Goal: Information Seeking & Learning: Learn about a topic

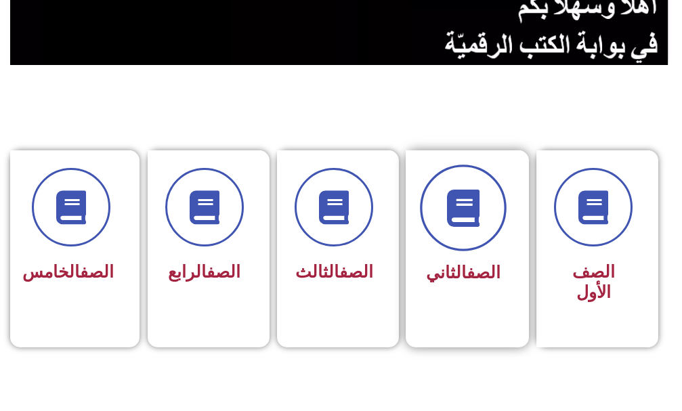
scroll to position [271, 0]
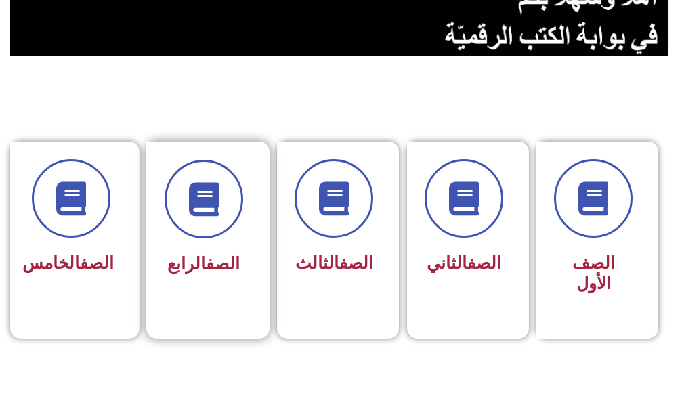
click at [200, 240] on div "الصف الرابع" at bounding box center [204, 220] width 79 height 121
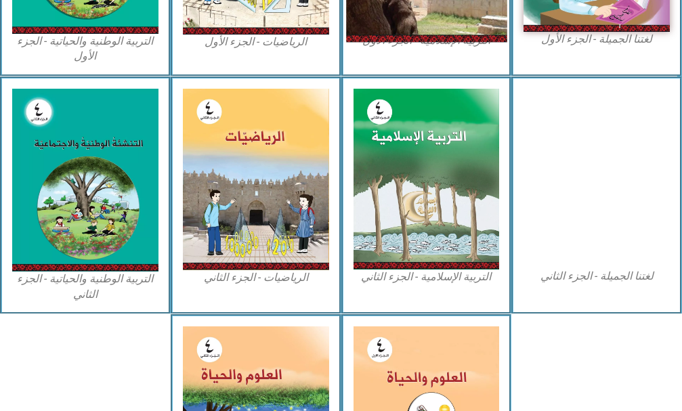
scroll to position [677, 0]
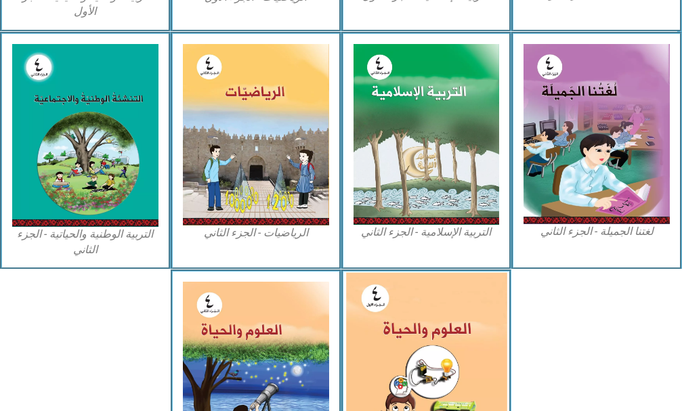
click at [419, 322] on img at bounding box center [426, 373] width 161 height 200
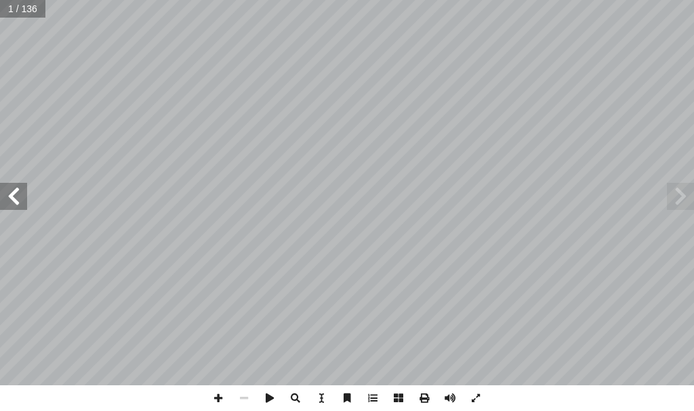
click at [5, 197] on span at bounding box center [13, 196] width 27 height 27
click at [1, 163] on div "العلوم والحياة ماني شحادة أ � . أ � رية � . محمد قر أ � ب ّ لر � بو أ ن � � د. …" at bounding box center [347, 192] width 694 height 385
click at [0, 207] on span at bounding box center [13, 196] width 27 height 27
click at [18, 192] on div "قررت وزارة التربية والتعليم في دولة فلسطين من العام الدراسي 201٥ / 2016 م ً تدر…" at bounding box center [347, 192] width 694 height 385
click at [18, 192] on span at bounding box center [13, 196] width 27 height 27
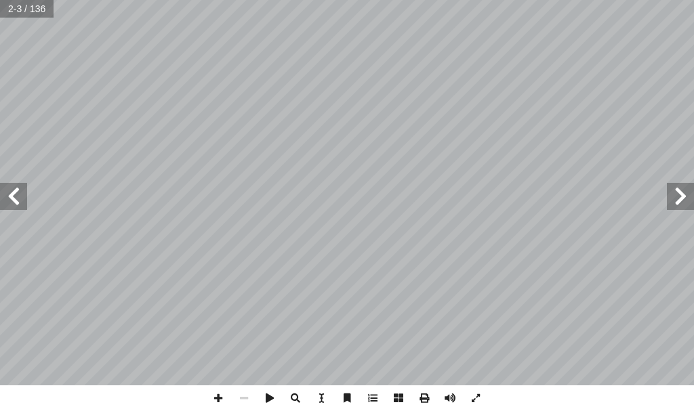
click at [18, 192] on span at bounding box center [13, 196] width 27 height 27
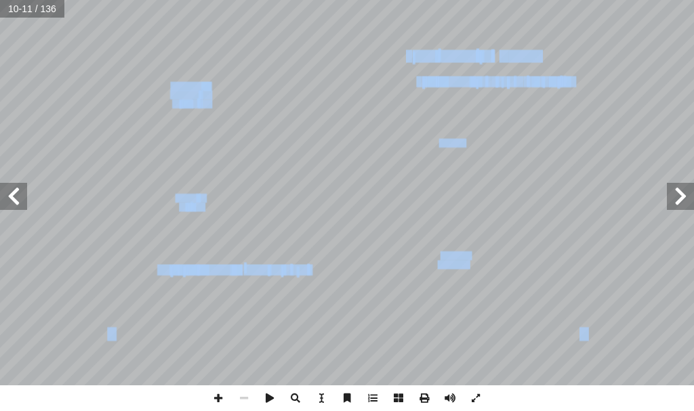
click at [22, 188] on span at bounding box center [13, 196] width 27 height 27
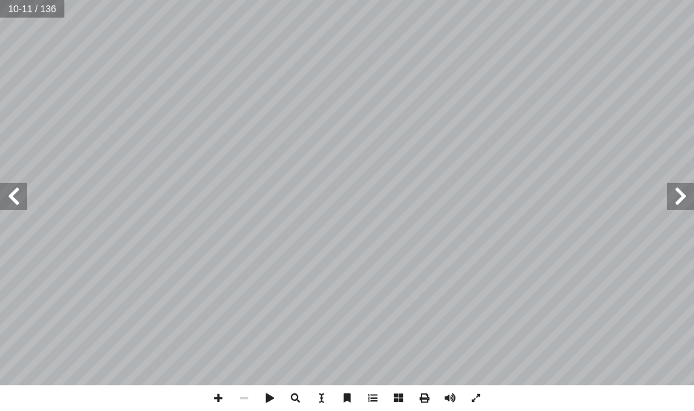
click at [22, 188] on span at bounding box center [13, 196] width 27 height 27
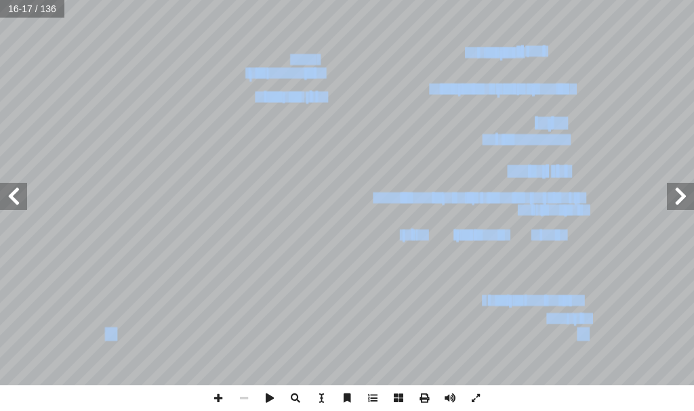
click at [12, 205] on span at bounding box center [13, 196] width 27 height 27
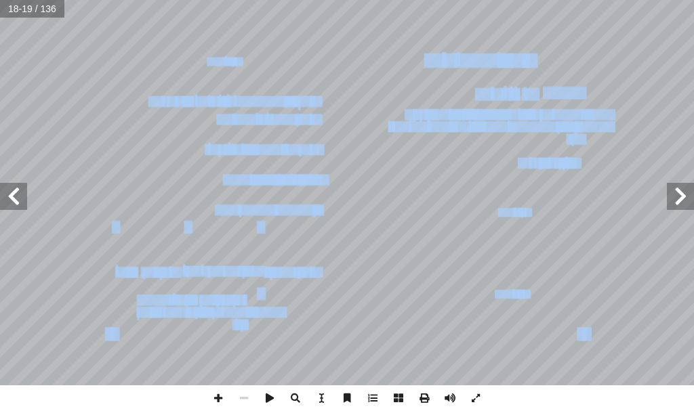
click at [17, 196] on span at bounding box center [13, 196] width 27 height 27
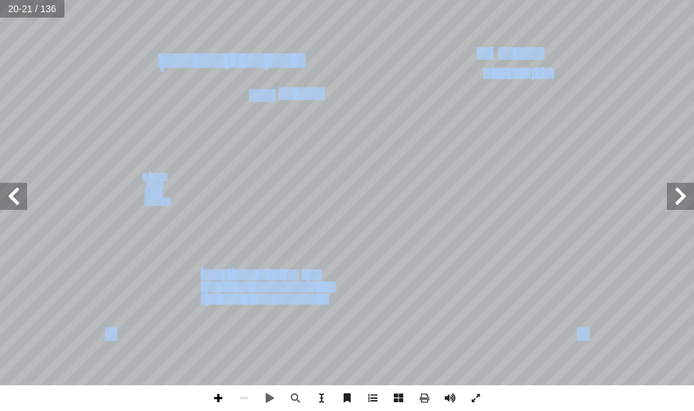
click at [214, 397] on span at bounding box center [218, 398] width 26 height 26
